Goal: Use online tool/utility: Utilize a website feature to perform a specific function

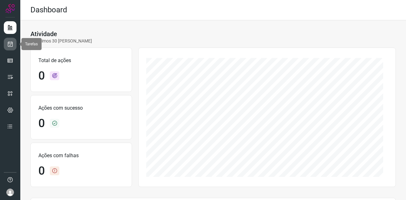
click at [14, 44] on link at bounding box center [10, 44] width 13 height 13
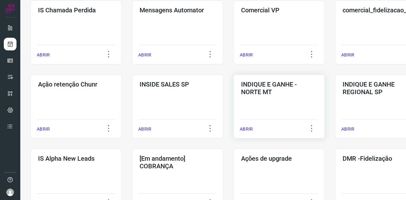
scroll to position [127, 0]
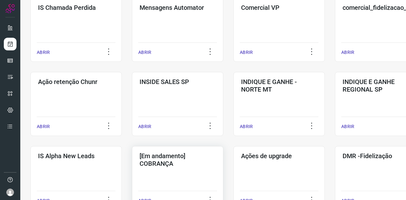
click at [174, 159] on h3 "[Em andamento] COBRANÇA" at bounding box center [178, 159] width 76 height 15
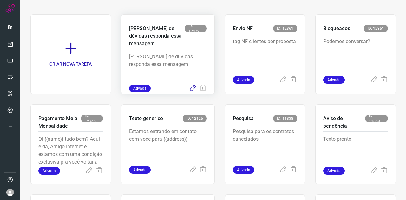
click at [190, 88] on icon at bounding box center [193, 89] width 8 height 8
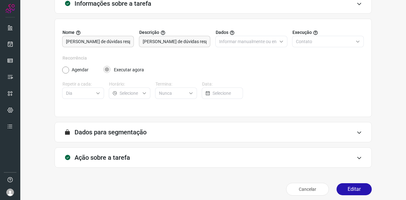
scroll to position [47, 0]
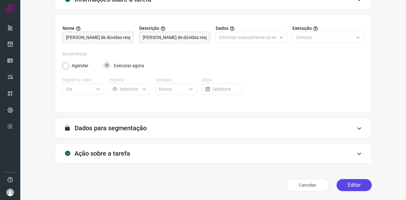
click at [352, 180] on button "Editar" at bounding box center [354, 185] width 35 height 12
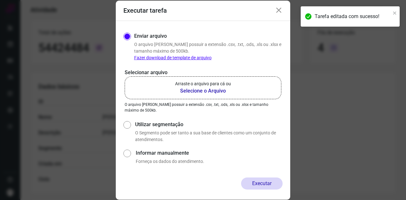
click at [204, 90] on b "Selecione o Arquivo" at bounding box center [203, 91] width 56 height 8
click at [0, 0] on input "Arraste o arquivo para cá ou Selecione o Arquivo" at bounding box center [0, 0] width 0 height 0
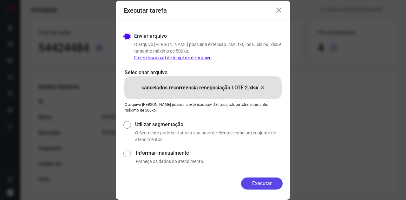
click at [270, 185] on button "Executar" at bounding box center [262, 184] width 42 height 12
